Goal: Information Seeking & Learning: Compare options

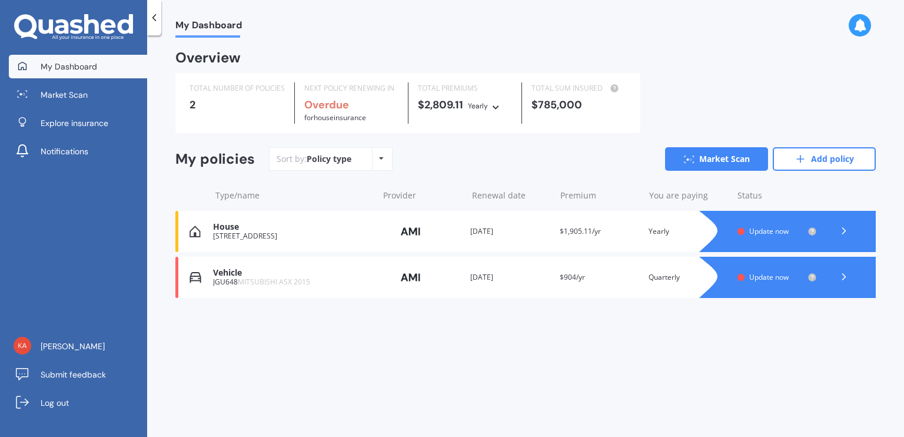
click at [846, 275] on icon at bounding box center [844, 277] width 12 height 12
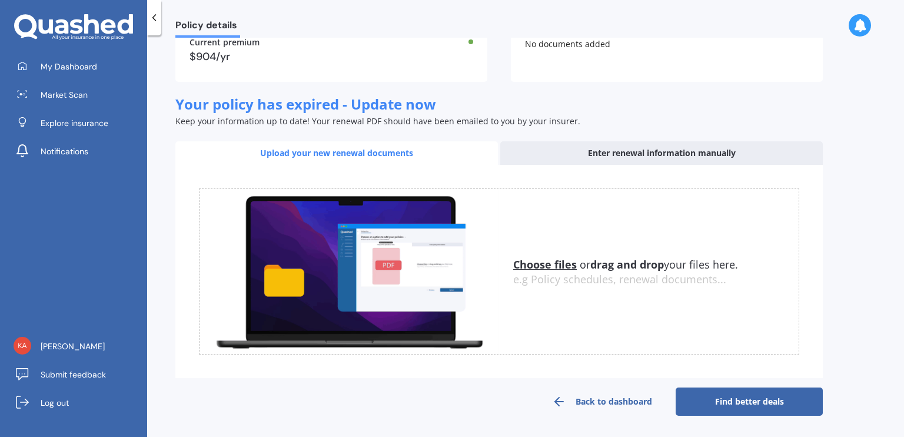
scroll to position [118, 0]
click at [754, 401] on link "Find better deals" at bounding box center [748, 401] width 147 height 28
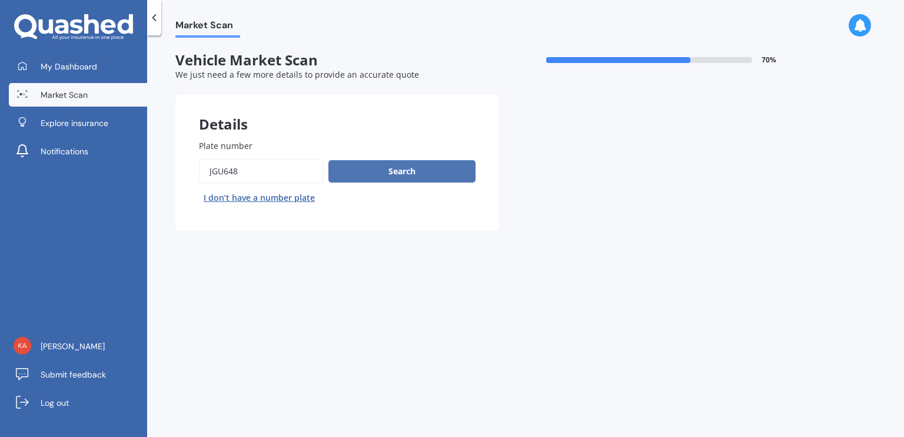
click at [434, 168] on button "Search" at bounding box center [401, 171] width 147 height 22
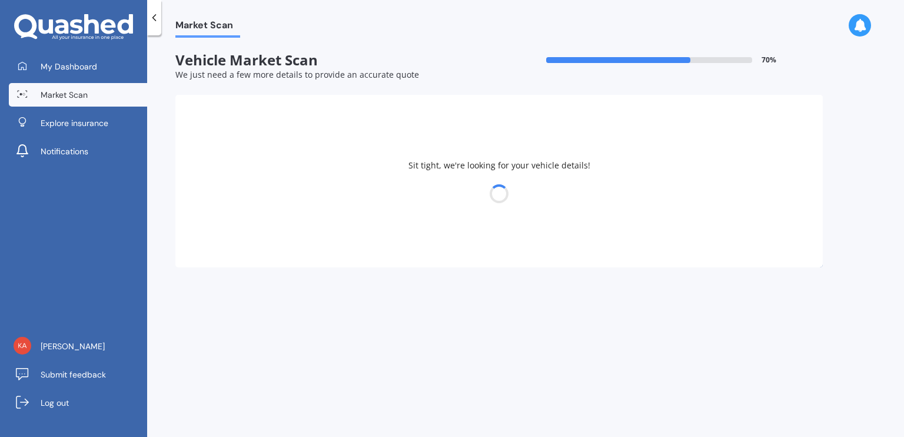
select select "MITSUBISHI"
select select "ASX"
select select "23"
select select "07"
select select "1965"
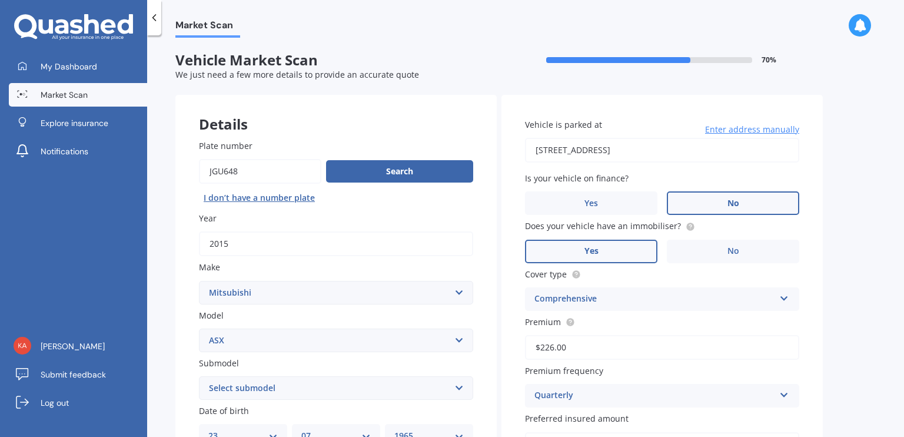
click at [751, 198] on label "No" at bounding box center [733, 203] width 132 height 24
click at [0, 0] on input "No" at bounding box center [0, 0] width 0 height 0
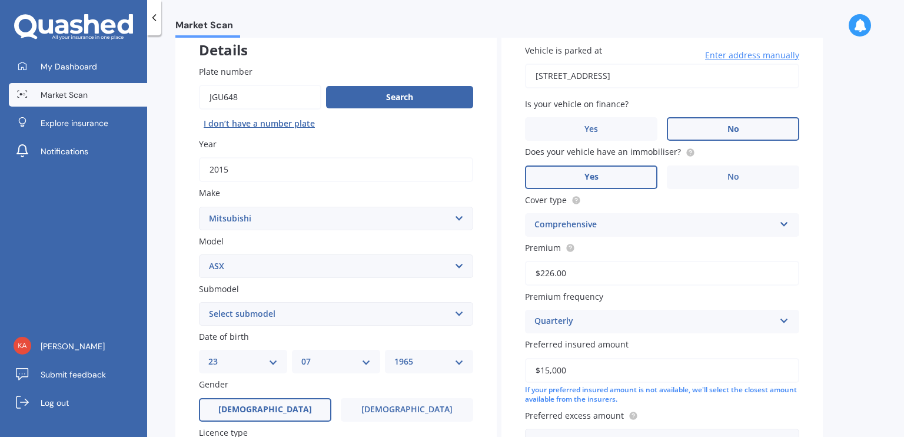
scroll to position [118, 0]
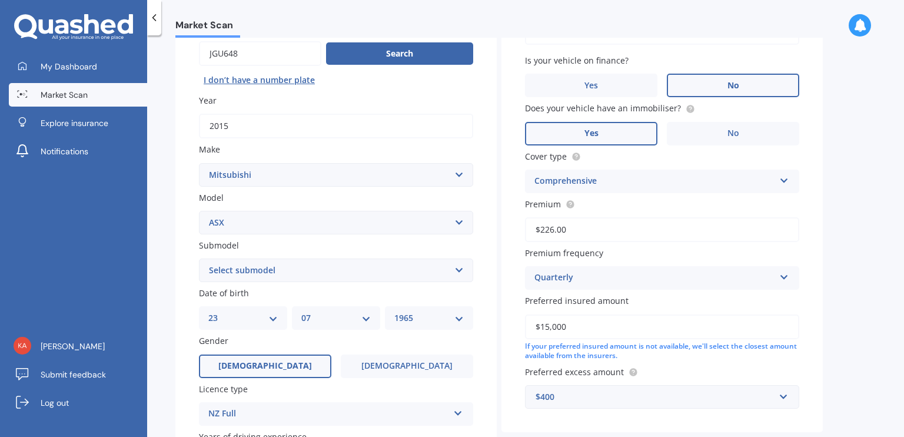
click at [459, 273] on select "Select submodel BLK 2.0P/CVT Diesel LS Sport VRX petrol VRX turbo diesel XLS pe…" at bounding box center [336, 270] width 274 height 24
select select "LS"
click at [199, 258] on select "Select submodel BLK 2.0P/CVT Diesel LS Sport VRX petrol VRX turbo diesel XLS pe…" at bounding box center [336, 270] width 274 height 24
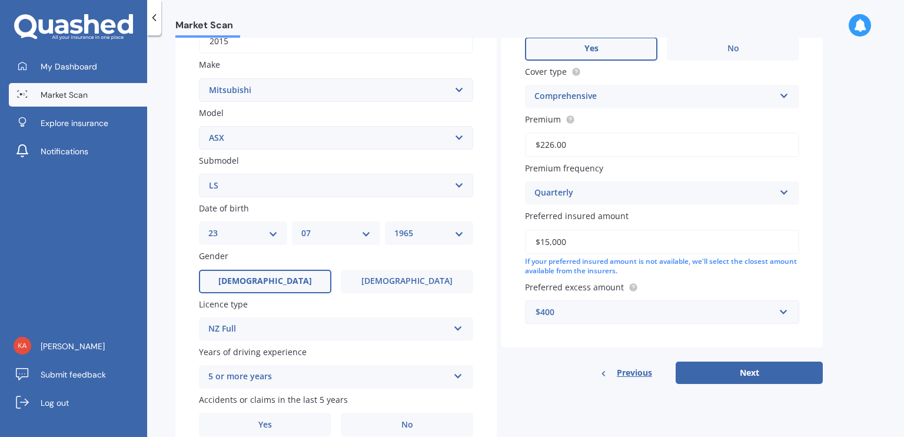
scroll to position [257, 0]
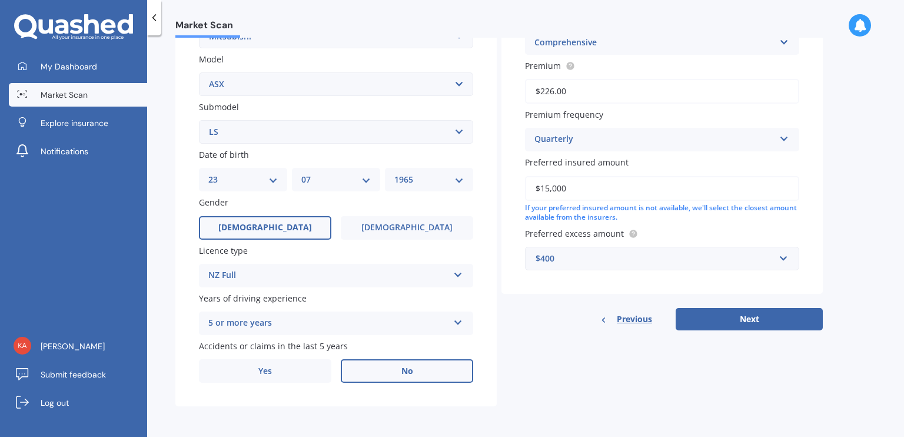
click at [405, 372] on span "No" at bounding box center [407, 371] width 12 height 10
click at [0, 0] on input "No" at bounding box center [0, 0] width 0 height 0
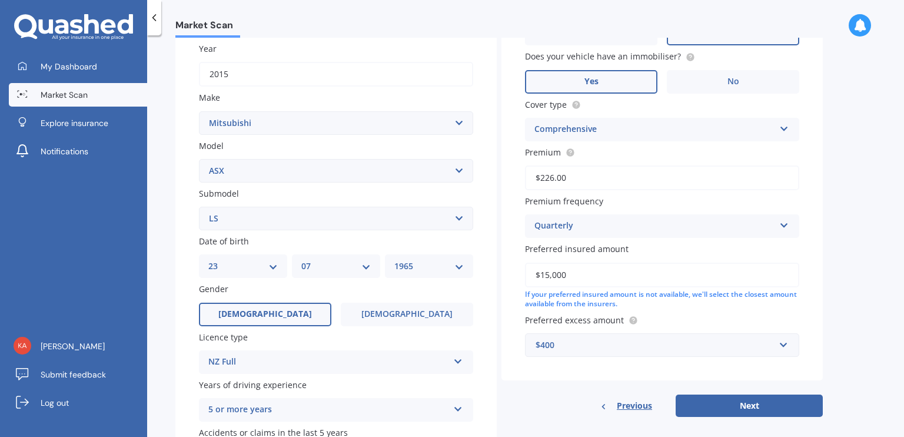
scroll to position [198, 0]
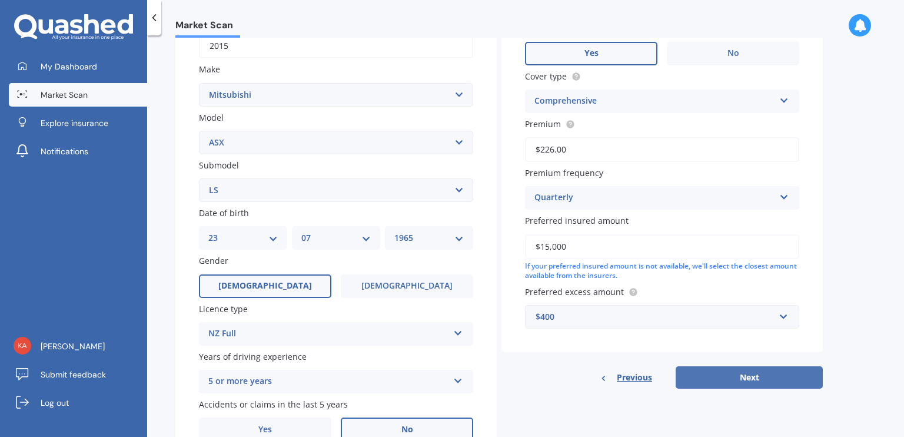
click at [736, 375] on button "Next" at bounding box center [748, 377] width 147 height 22
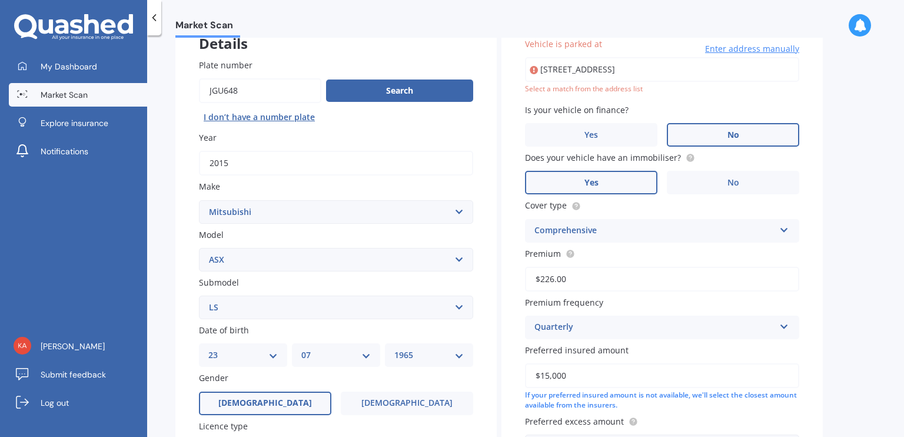
scroll to position [80, 0]
click at [694, 69] on input "[STREET_ADDRESS]" at bounding box center [662, 70] width 274 height 25
type input "[STREET_ADDRESS]"
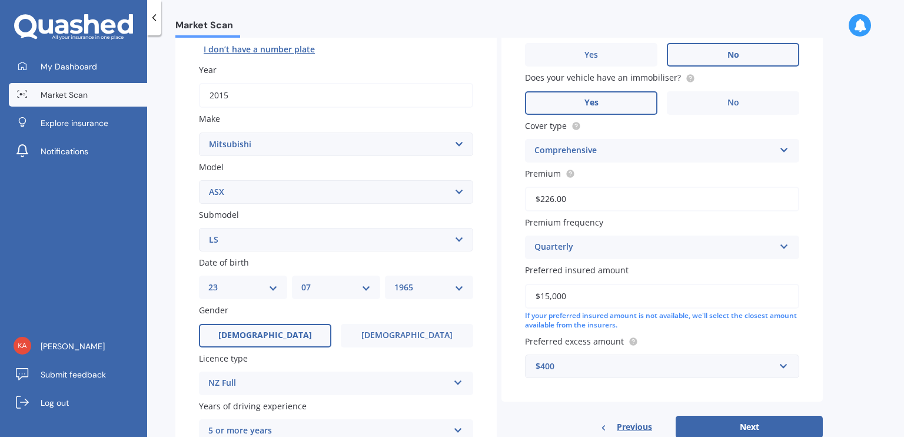
scroll to position [257, 0]
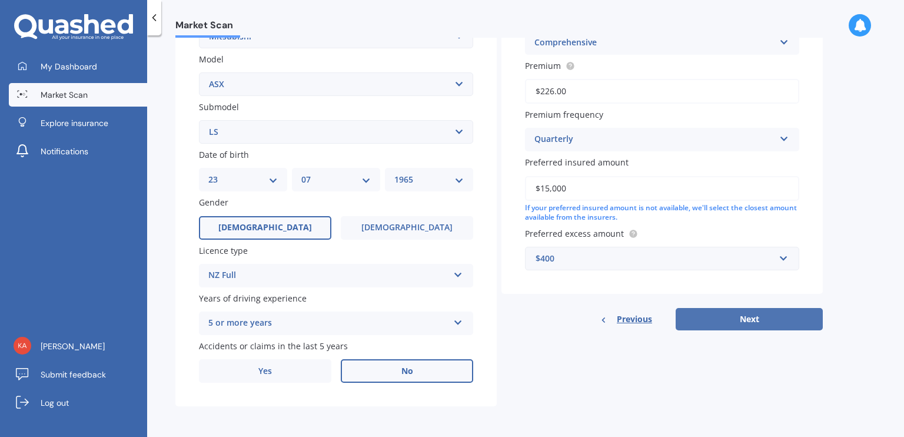
click at [735, 324] on button "Next" at bounding box center [748, 319] width 147 height 22
select select "23"
select select "07"
select select "1965"
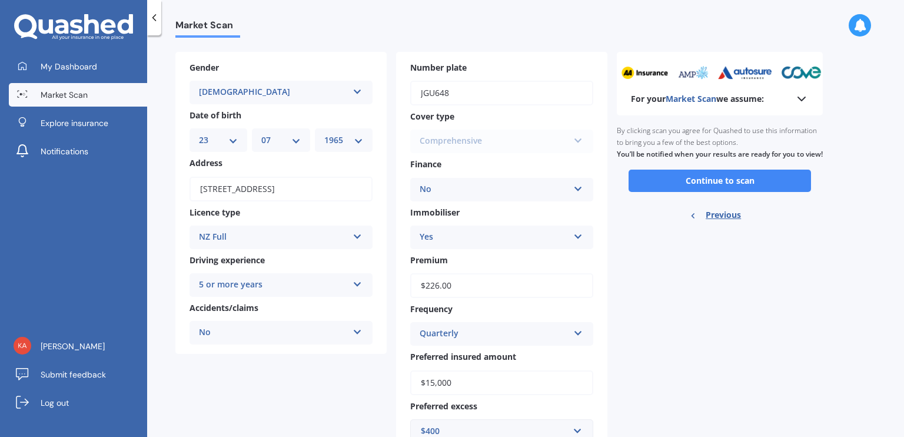
scroll to position [0, 0]
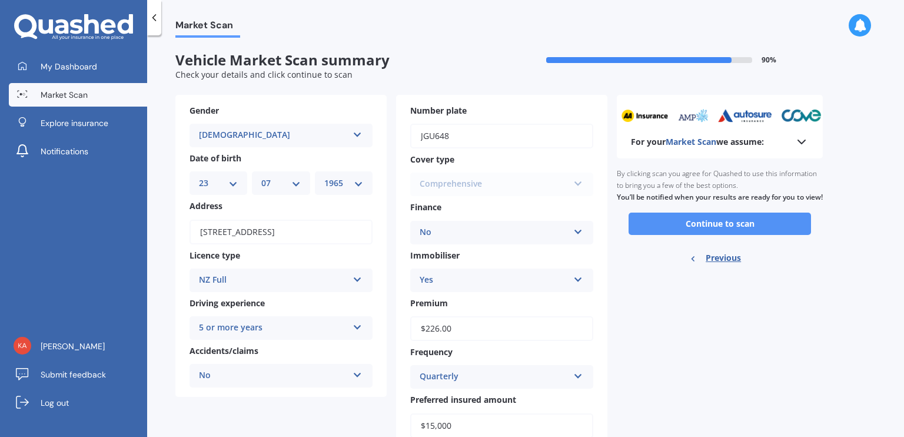
click at [714, 229] on button "Continue to scan" at bounding box center [719, 223] width 182 height 22
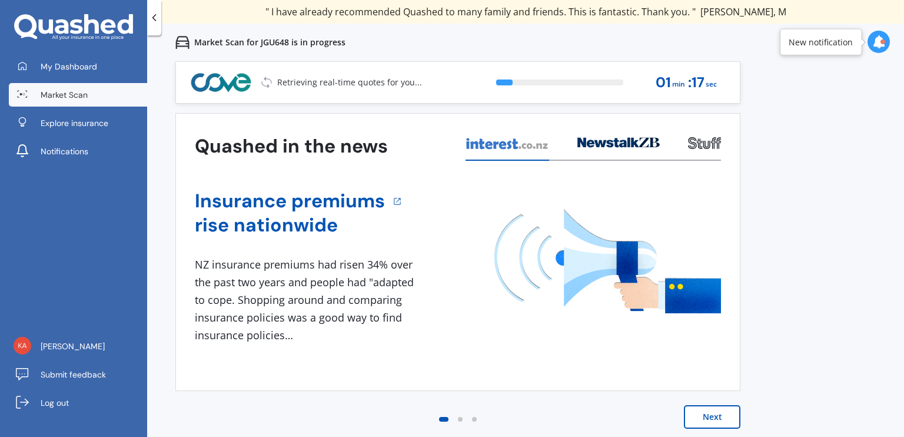
click at [728, 415] on button "Next" at bounding box center [712, 417] width 56 height 24
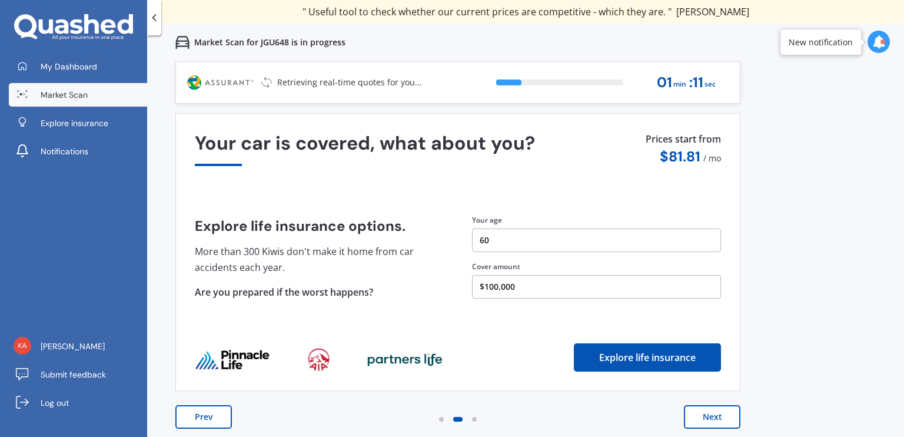
click at [692, 419] on button "Next" at bounding box center [712, 417] width 56 height 24
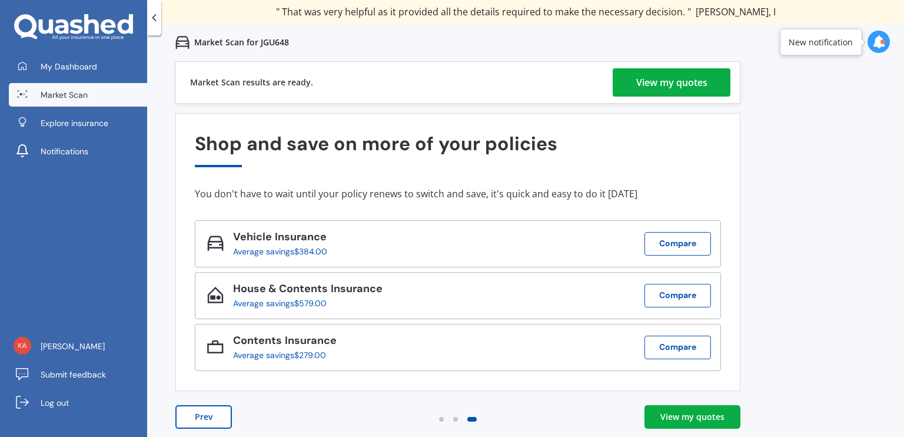
click at [666, 71] on div "View my quotes" at bounding box center [671, 82] width 71 height 28
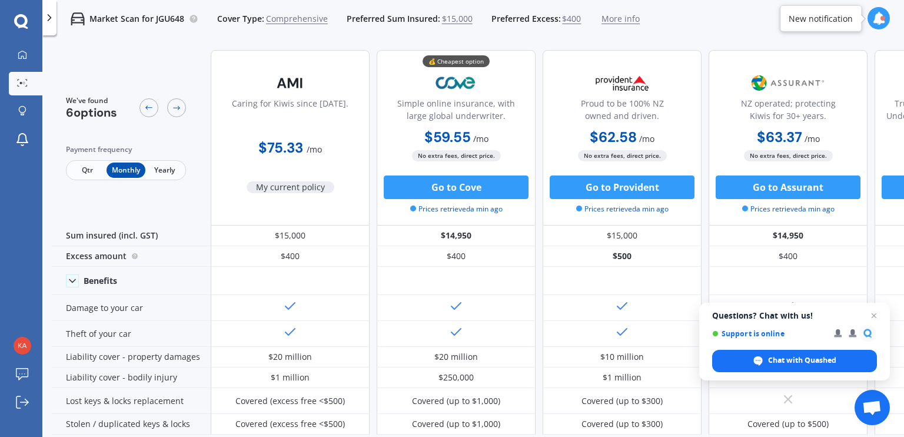
click at [82, 165] on span "Qtr" at bounding box center [87, 169] width 38 height 15
